Goal: Feedback & Contribution: Leave review/rating

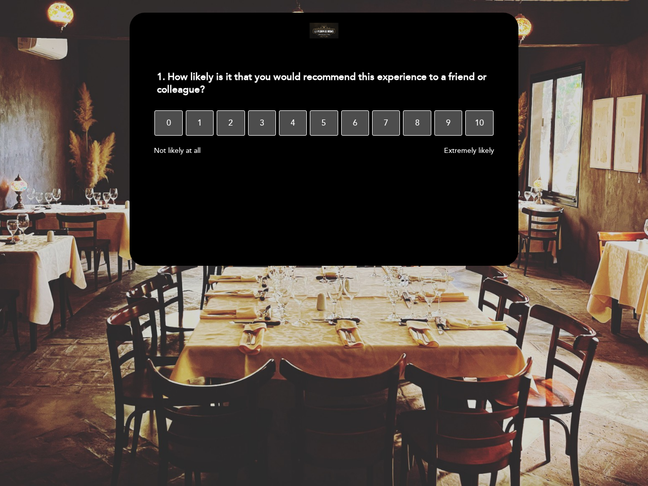
click at [324, 243] on section "1. How likely is it that you would recommend this experience to a friend or col…" at bounding box center [324, 139] width 389 height 253
click at [168, 123] on span "0" at bounding box center [168, 123] width 5 height 28
click at [199, 123] on span "1" at bounding box center [199, 123] width 5 height 28
click at [230, 123] on span "2" at bounding box center [230, 123] width 5 height 28
click at [262, 123] on span "3" at bounding box center [262, 123] width 5 height 28
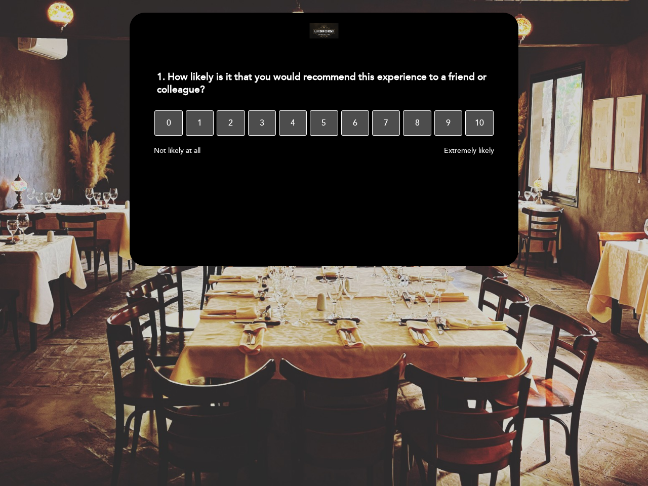
click at [292, 123] on span "4" at bounding box center [292, 123] width 5 height 28
click at [323, 123] on span "5" at bounding box center [323, 123] width 5 height 28
click at [355, 123] on span "6" at bounding box center [355, 123] width 5 height 28
click at [386, 123] on span "7" at bounding box center [385, 123] width 5 height 28
click at [416, 123] on span "8" at bounding box center [417, 123] width 5 height 28
